Goal: Use online tool/utility: Utilize a website feature to perform a specific function

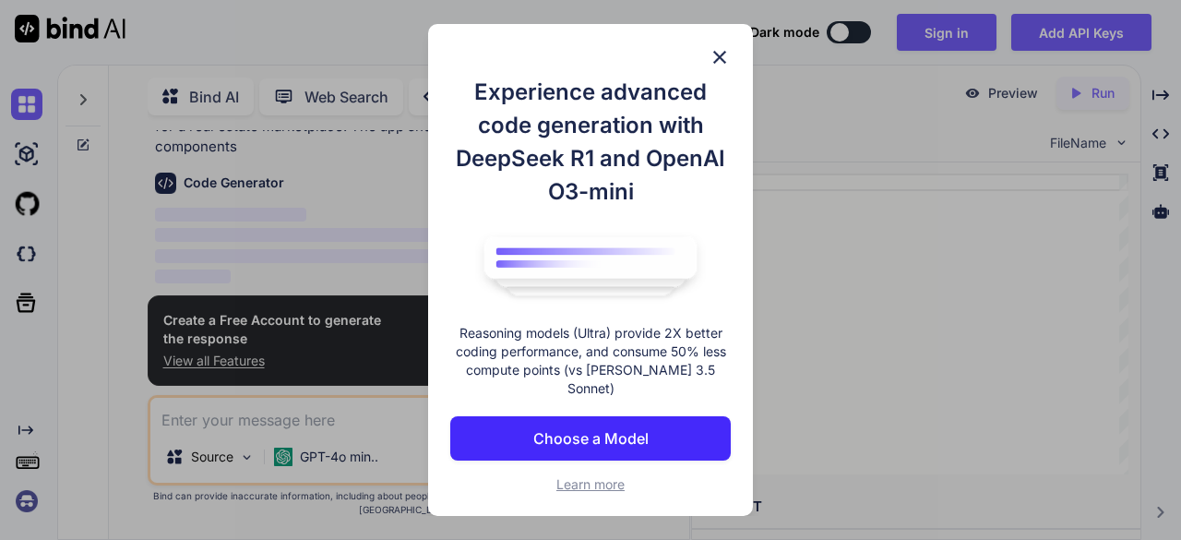
scroll to position [86, 0]
type textarea "x"
click at [584, 429] on p "Choose a Model" at bounding box center [590, 438] width 115 height 22
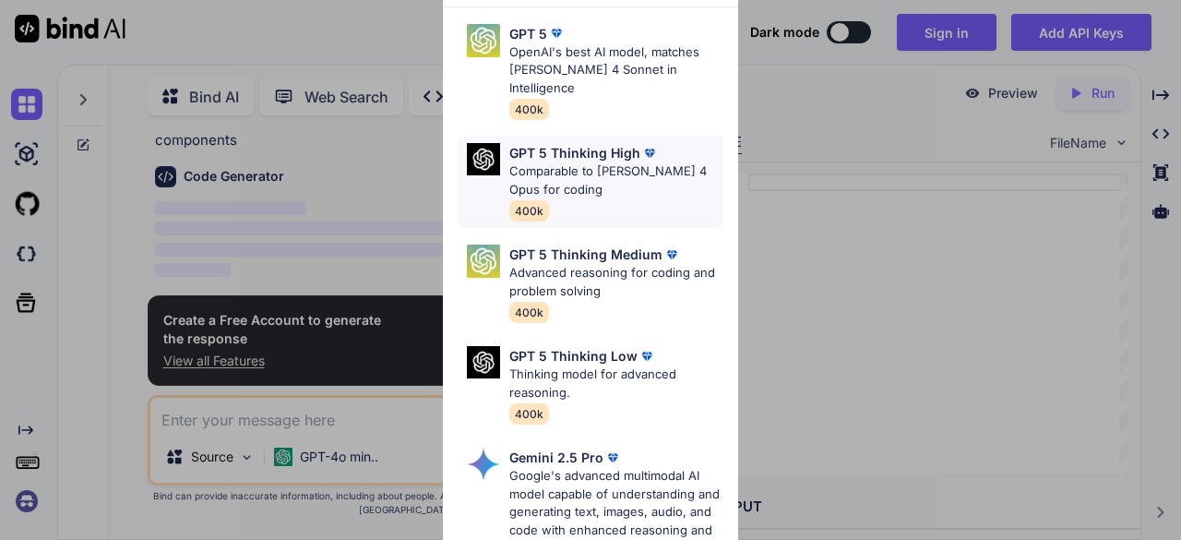
click at [586, 162] on p "Comparable to [PERSON_NAME] 4 Opus for coding" at bounding box center [616, 180] width 214 height 36
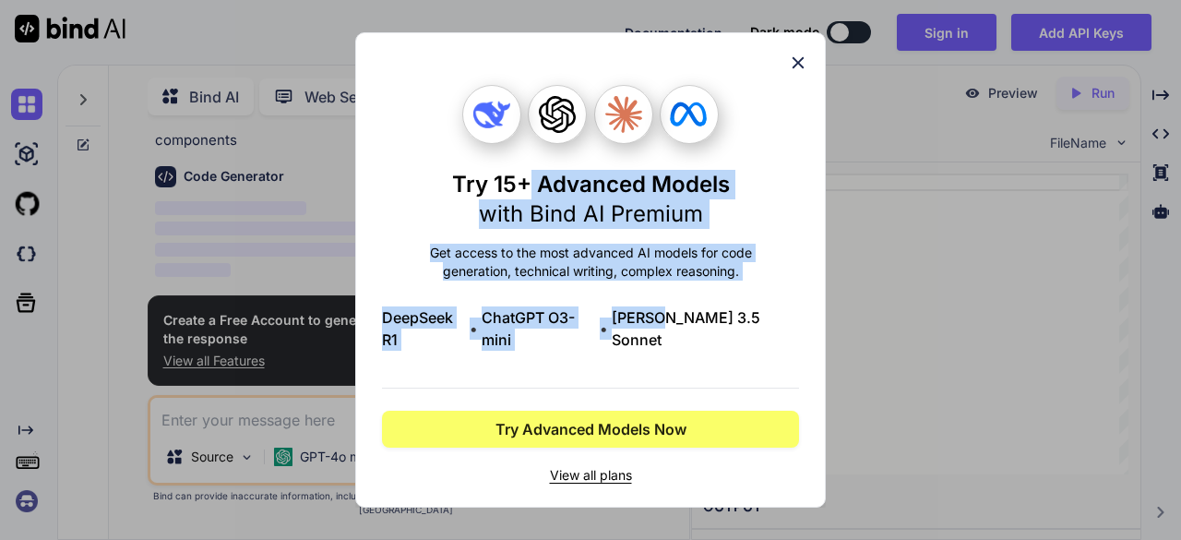
drag, startPoint x: 652, startPoint y: 211, endPoint x: 701, endPoint y: 306, distance: 106.9
click at [700, 304] on div "Try 15+ Advanced Models with Bind AI Premium Get access to the most advanced AI…" at bounding box center [590, 285] width 417 height 400
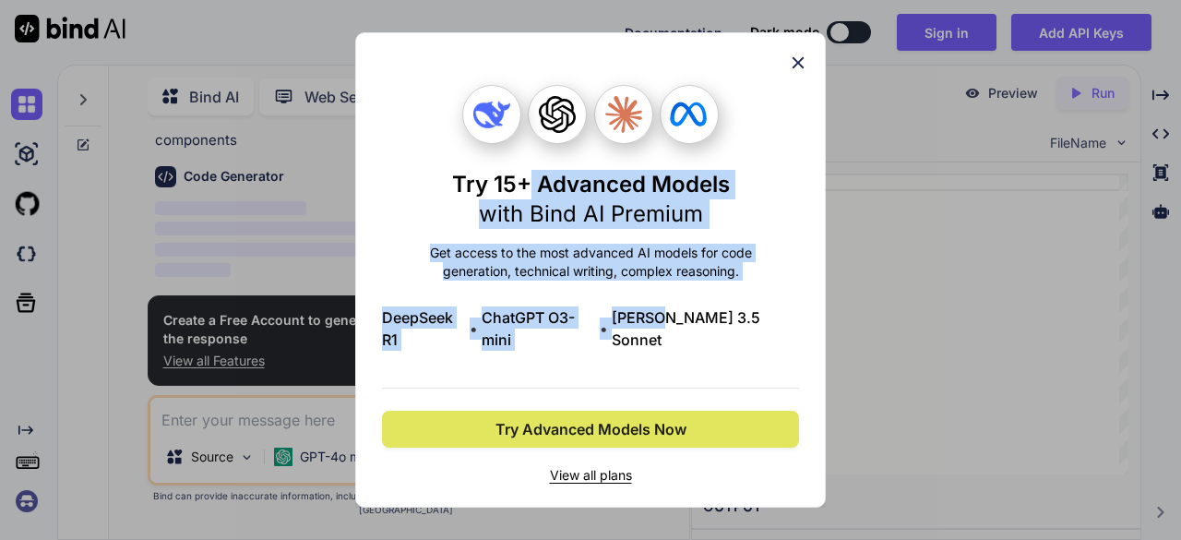
drag, startPoint x: 556, startPoint y: 407, endPoint x: 723, endPoint y: 416, distance: 167.3
click at [723, 416] on button "Try Advanced Models Now" at bounding box center [590, 429] width 417 height 37
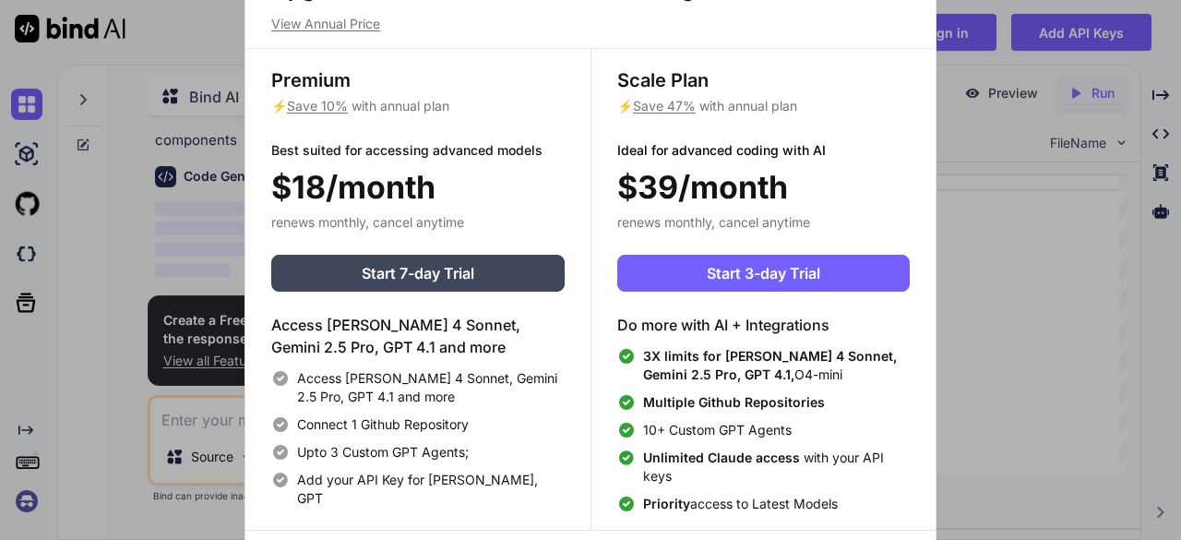
click at [997, 180] on div "Upgrade to access Advanced AI & Integrations View Annual Price Premium ⚡ Save 1…" at bounding box center [590, 270] width 1181 height 540
